Goal: Navigation & Orientation: Find specific page/section

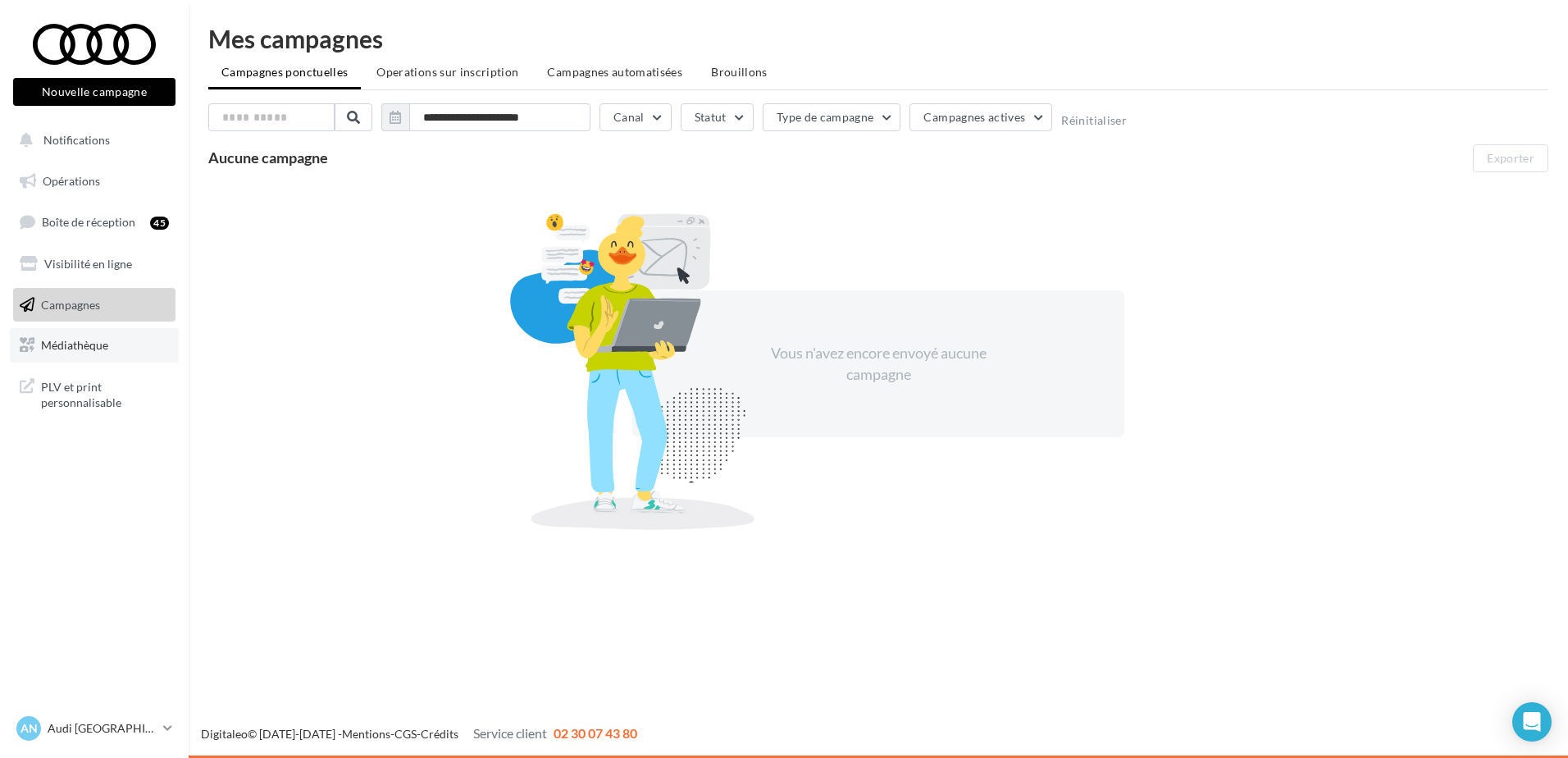
click at [80, 352] on link "Médiathèque" at bounding box center [94, 346] width 169 height 35
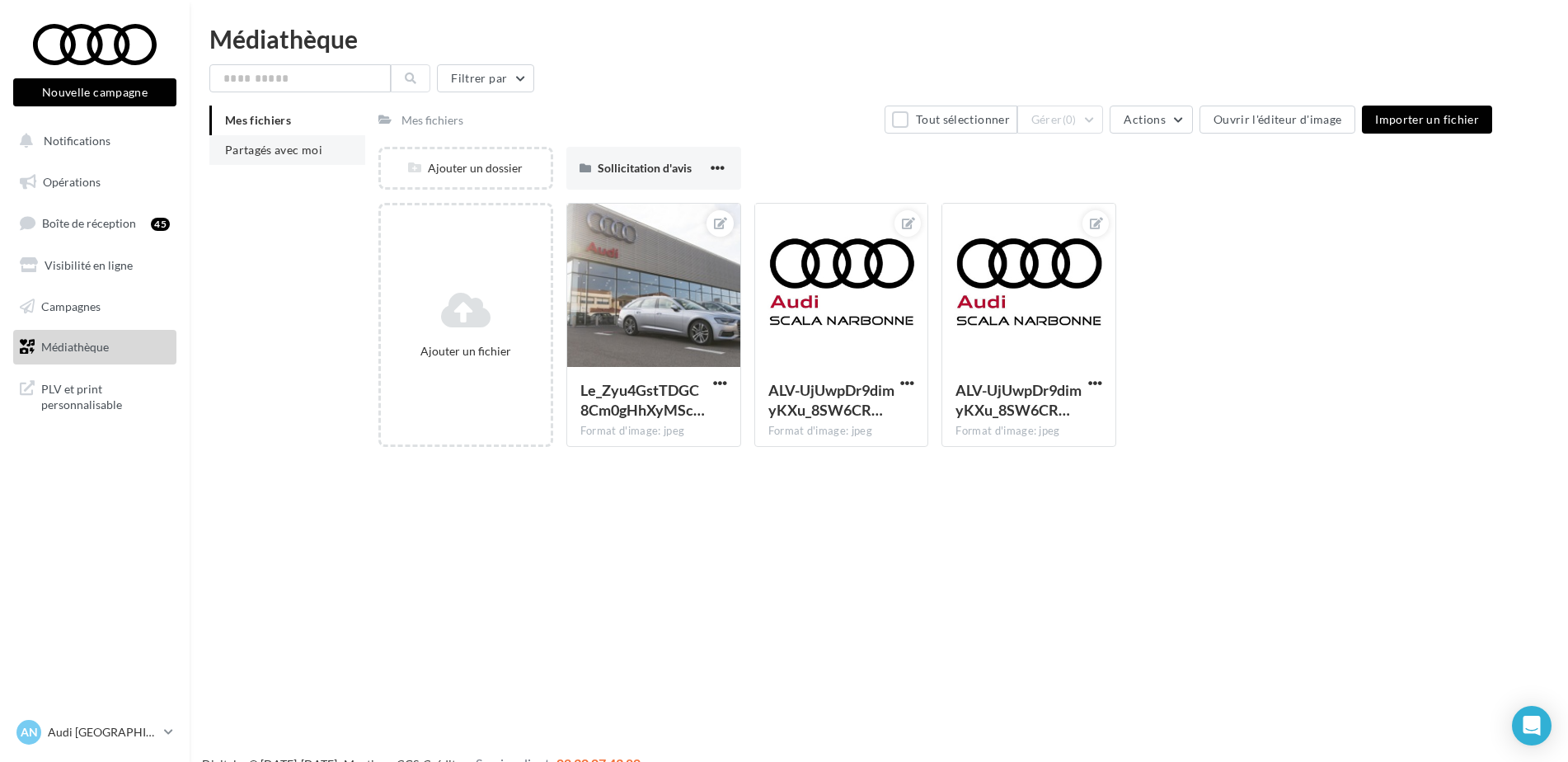
click at [260, 154] on span "Partagés avec moi" at bounding box center [274, 149] width 97 height 14
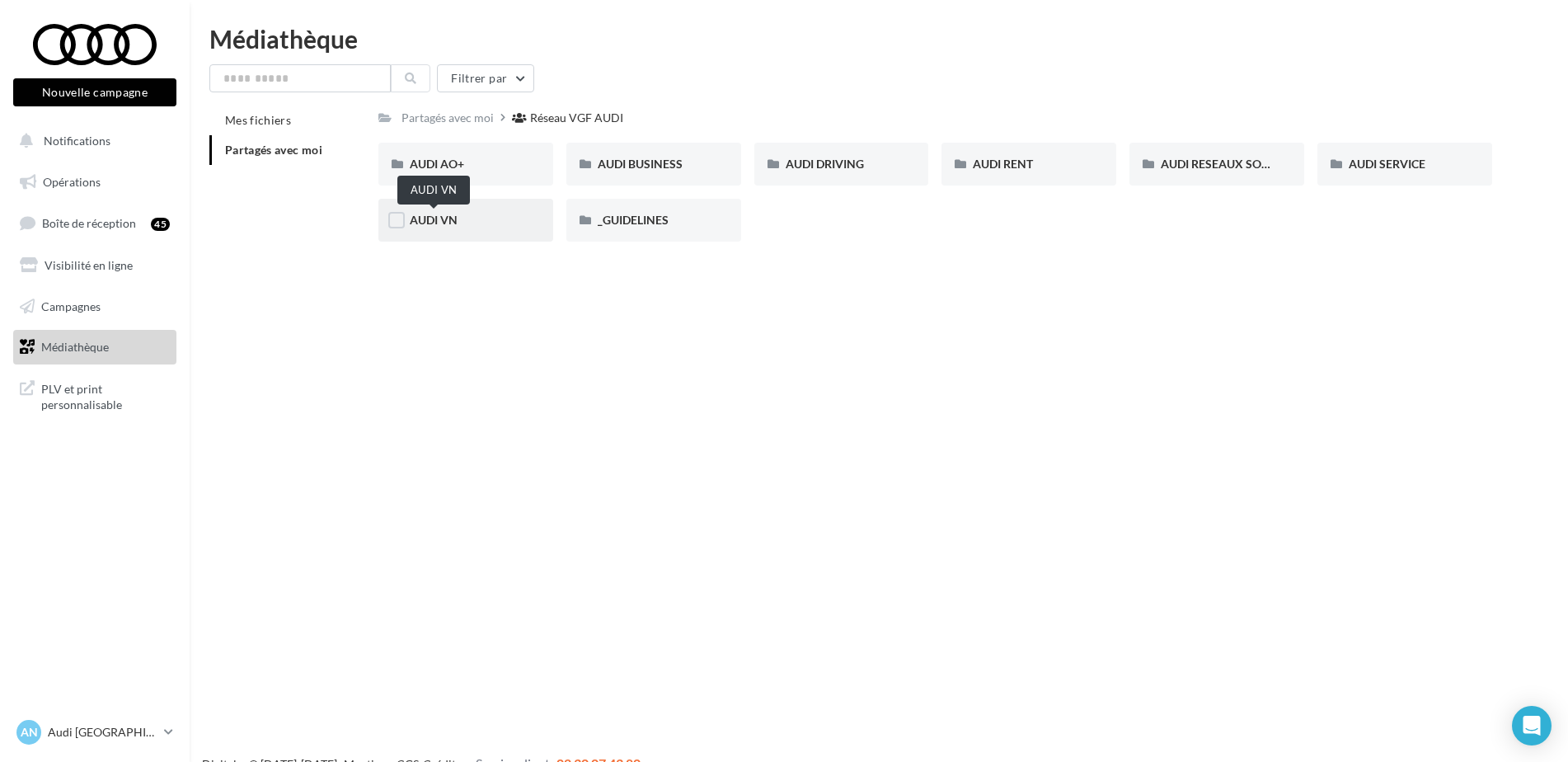
click at [432, 218] on span "AUDI VN" at bounding box center [433, 219] width 48 height 14
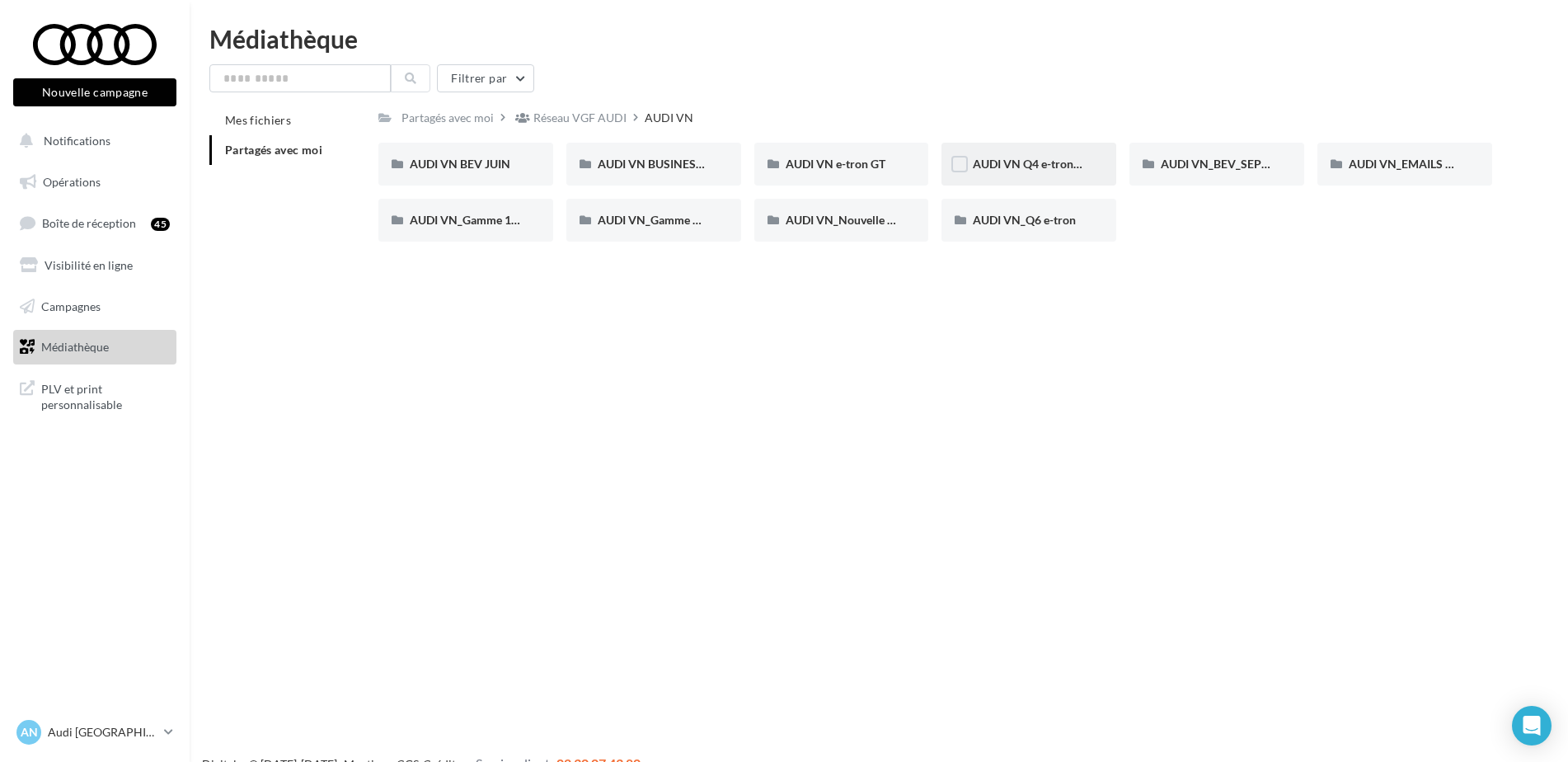
click at [1047, 155] on div "AUDI VN Q4 e-tron sans offre" at bounding box center [1029, 164] width 175 height 43
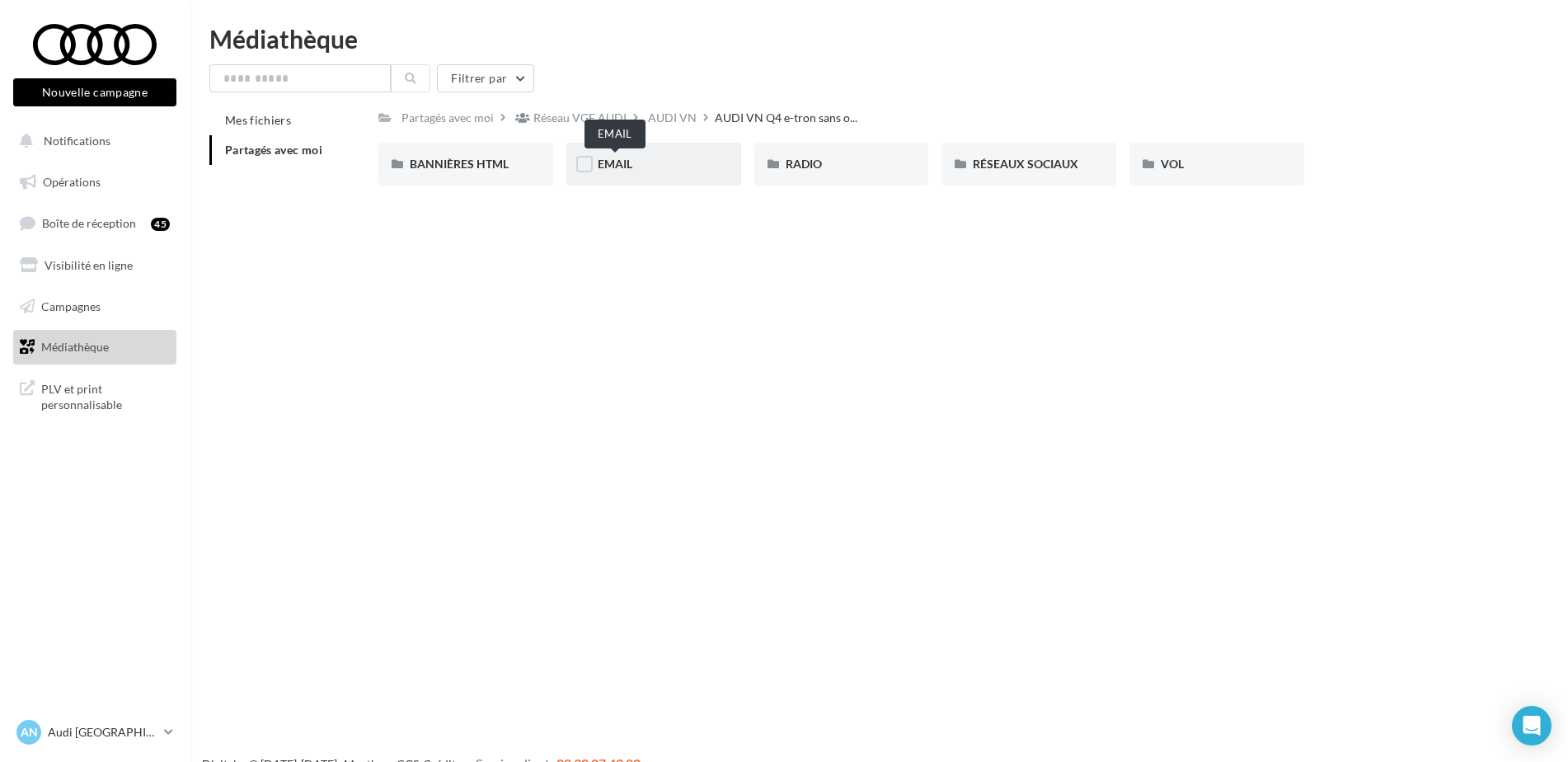
click at [625, 165] on span "EMAIL" at bounding box center [615, 163] width 35 height 14
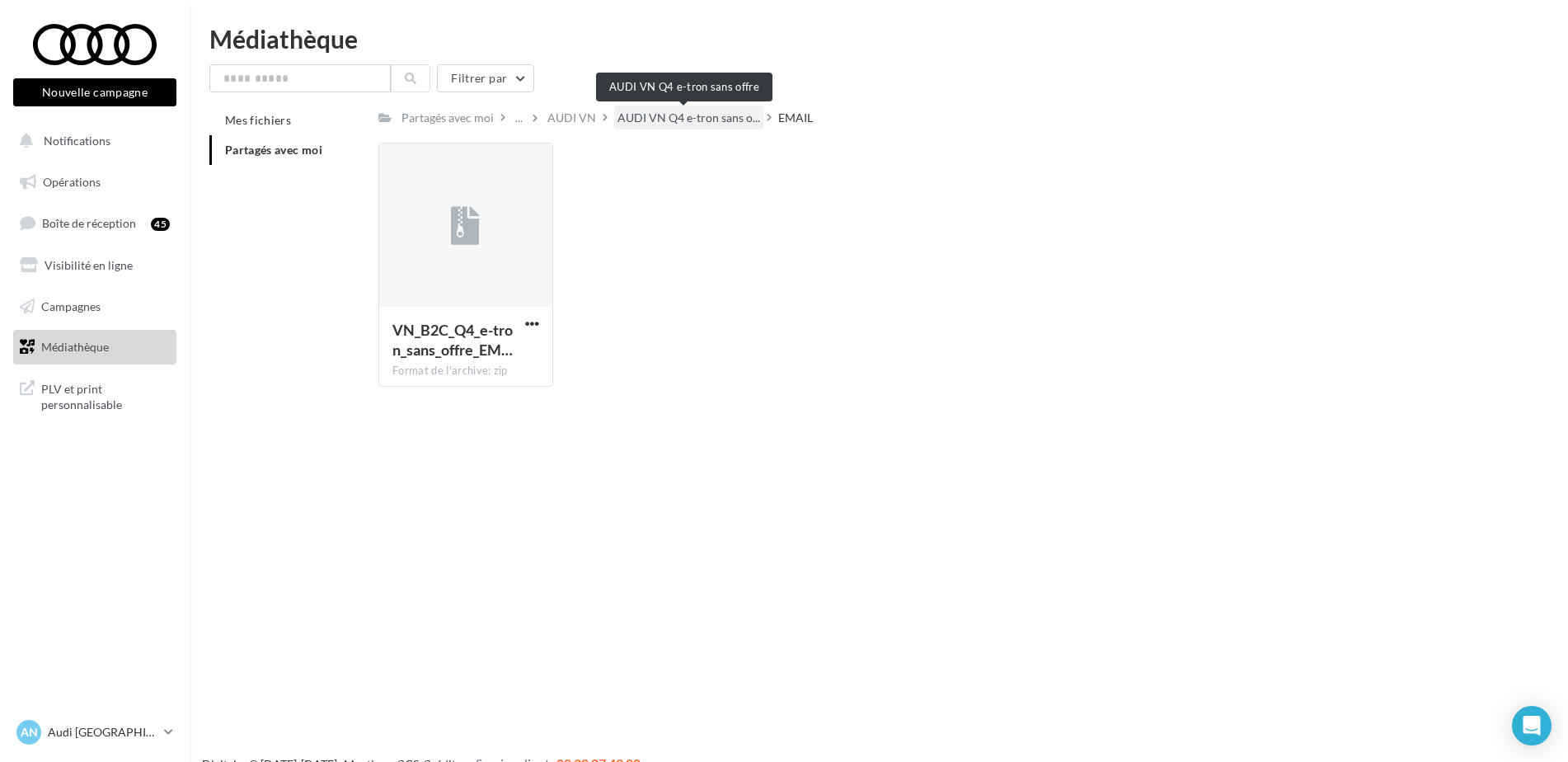
click at [688, 123] on span "AUDI VN Q4 e-tron sans o..." at bounding box center [688, 117] width 143 height 17
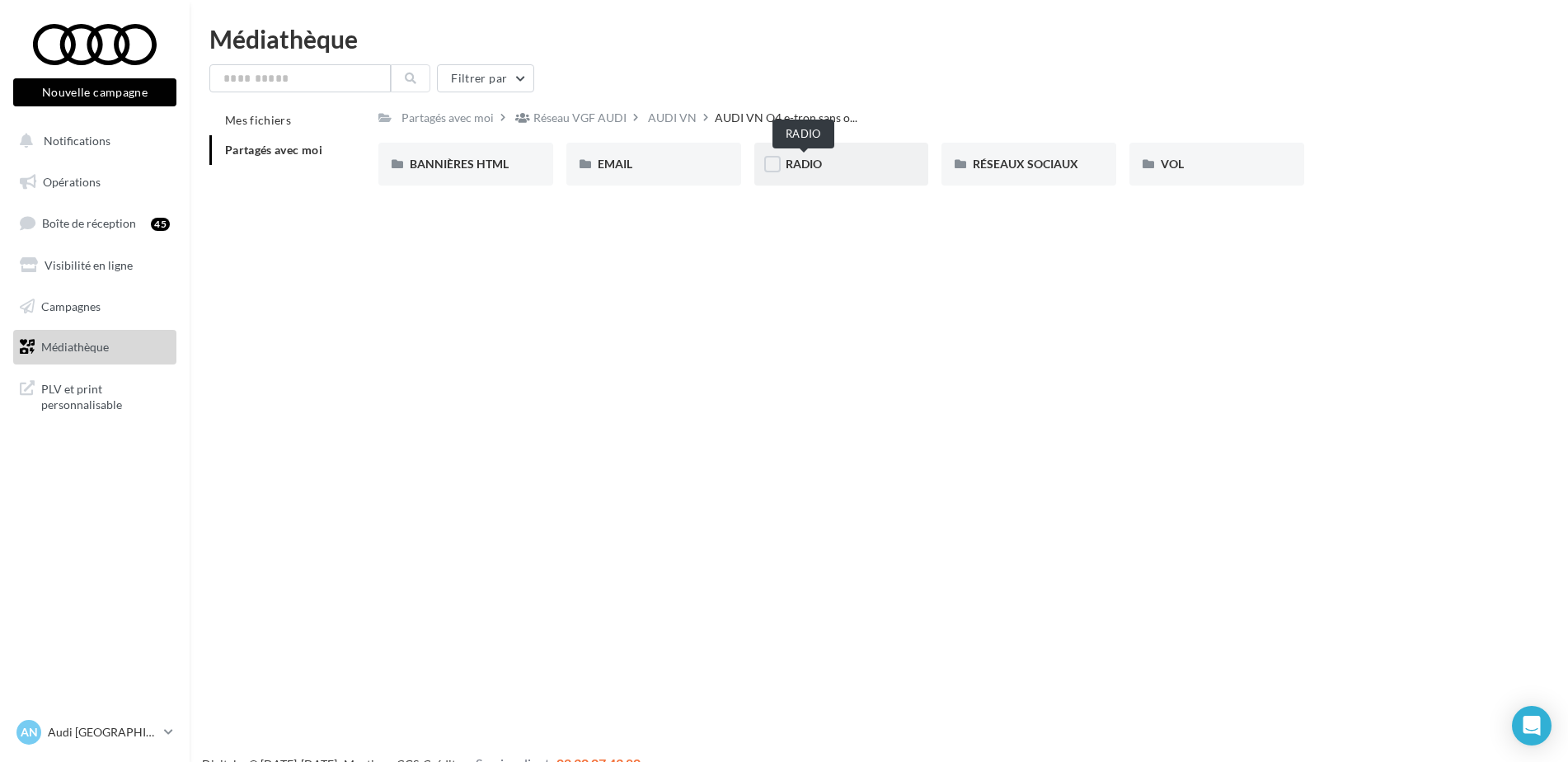
click at [808, 163] on span "RADIO" at bounding box center [803, 163] width 36 height 14
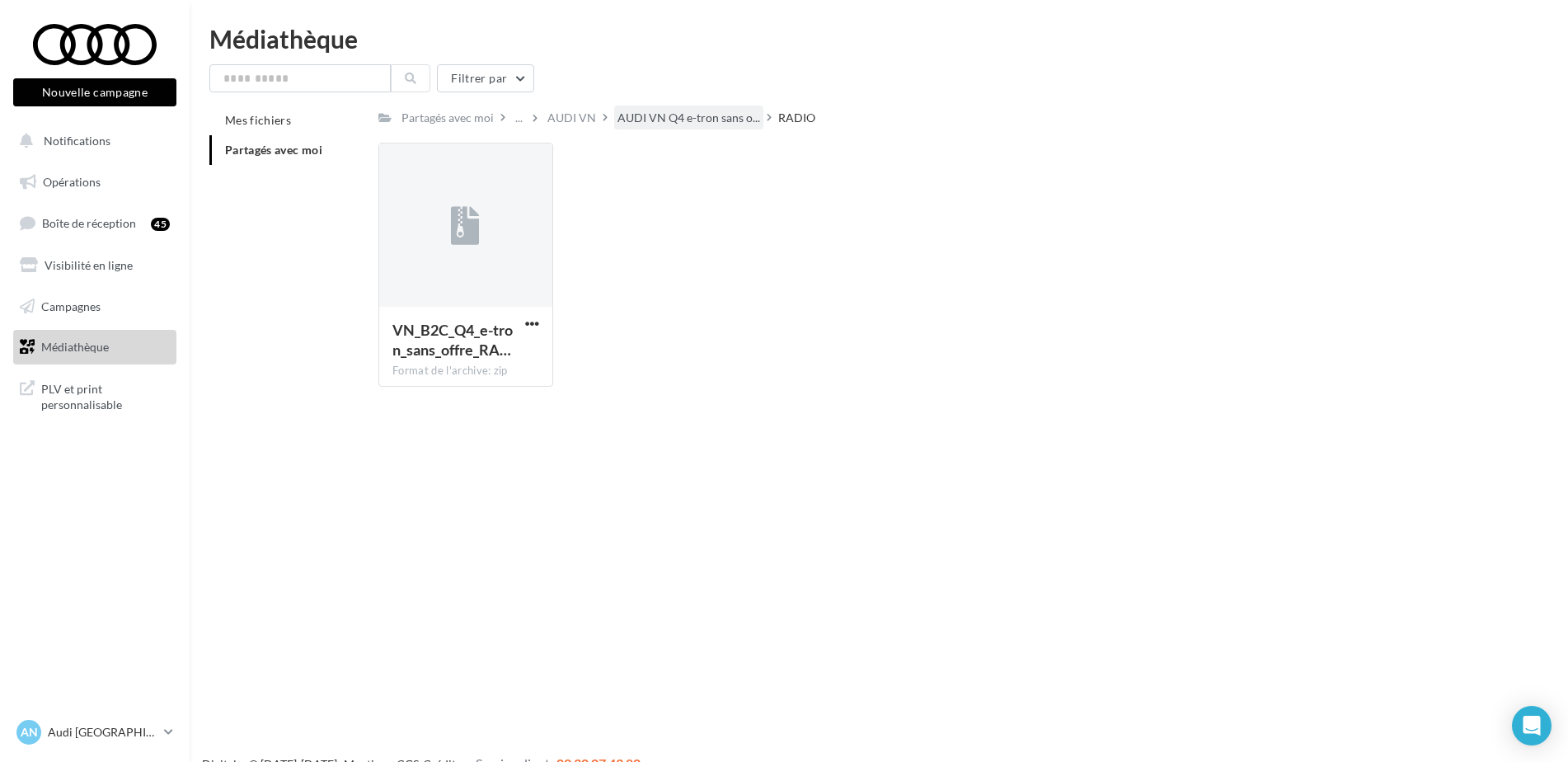
click at [657, 112] on span "AUDI VN Q4 e-tron sans o..." at bounding box center [688, 117] width 143 height 17
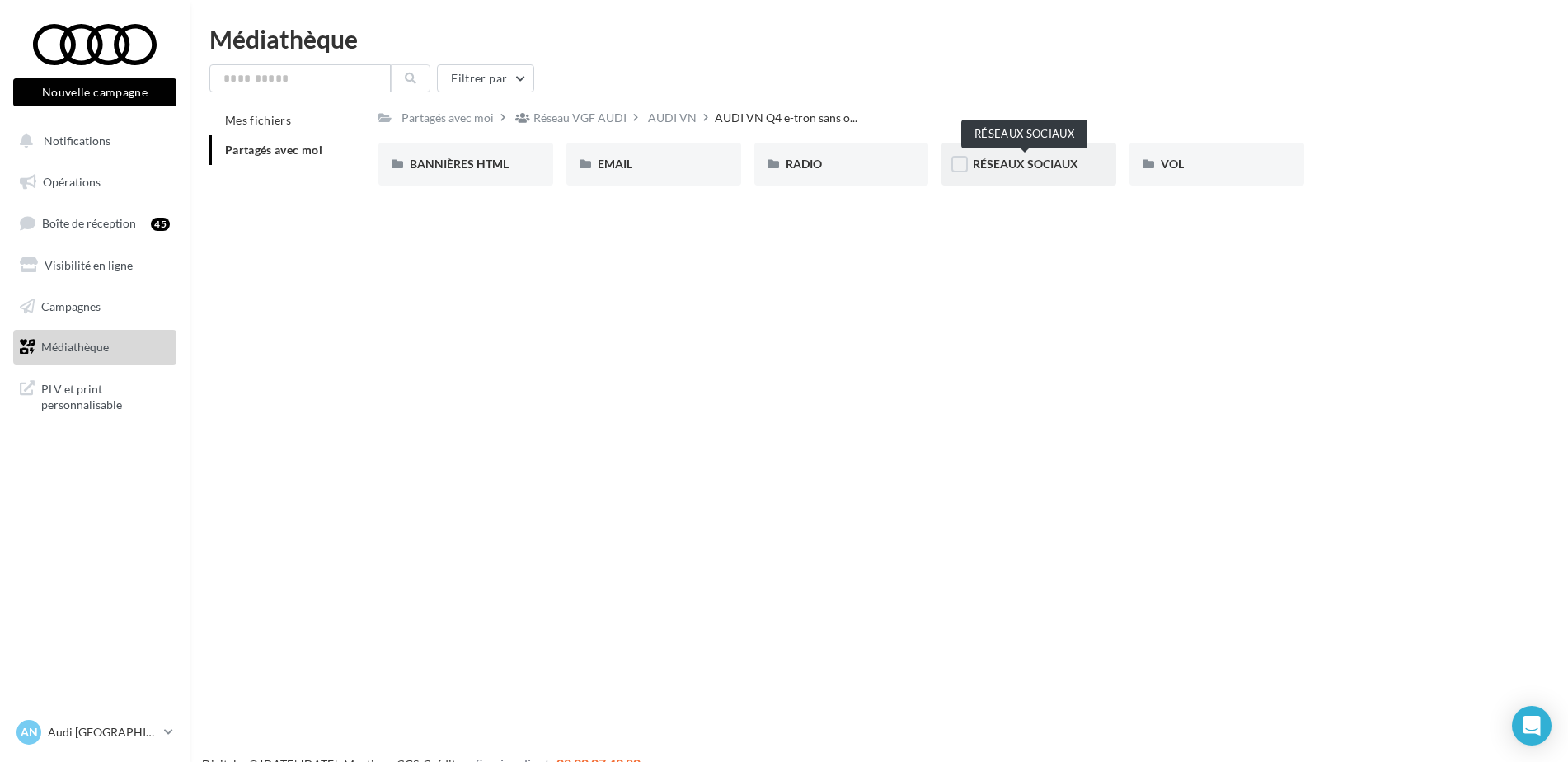
click at [1050, 157] on span "RÉSEAUX SOCIAUX" at bounding box center [1026, 163] width 106 height 14
